Goal: Task Accomplishment & Management: Use online tool/utility

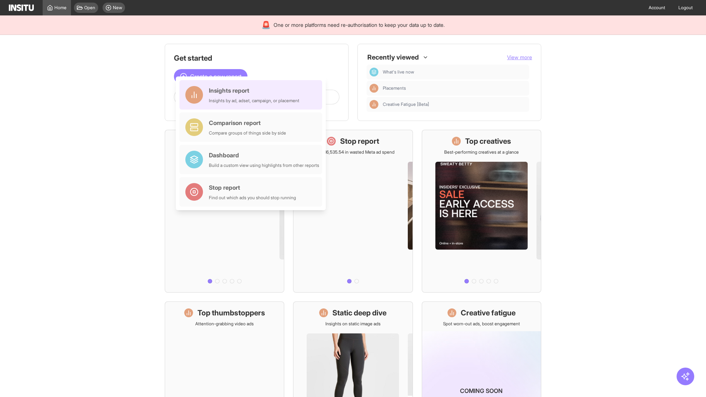
click at [252, 95] on div "Insights report Insights by ad, adset, campaign, or placement" at bounding box center [254, 95] width 90 height 18
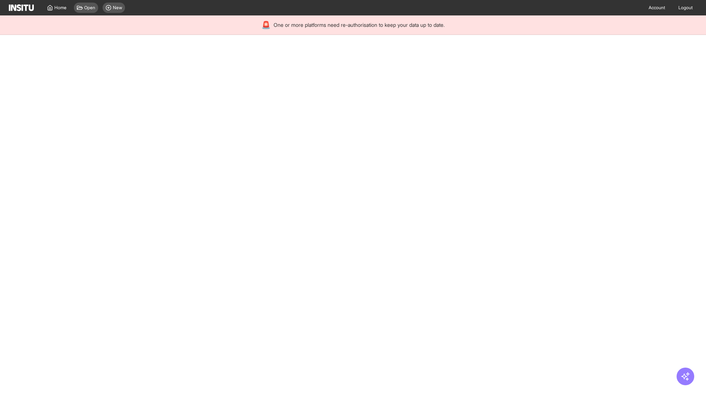
select select "**"
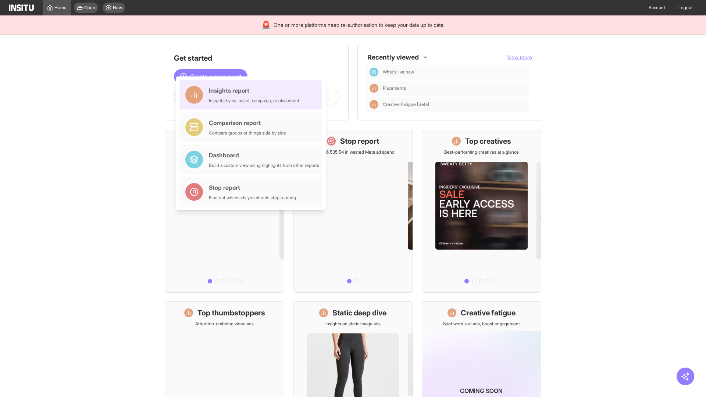
click at [252, 95] on div "Insights report Insights by ad, adset, campaign, or placement" at bounding box center [254, 95] width 90 height 18
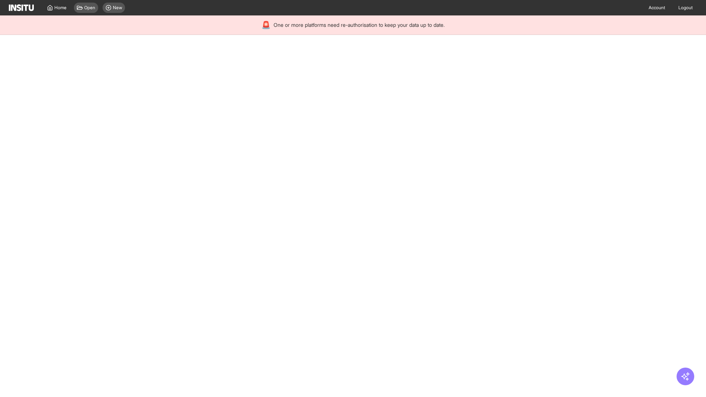
select select "**"
